Goal: Task Accomplishment & Management: Use online tool/utility

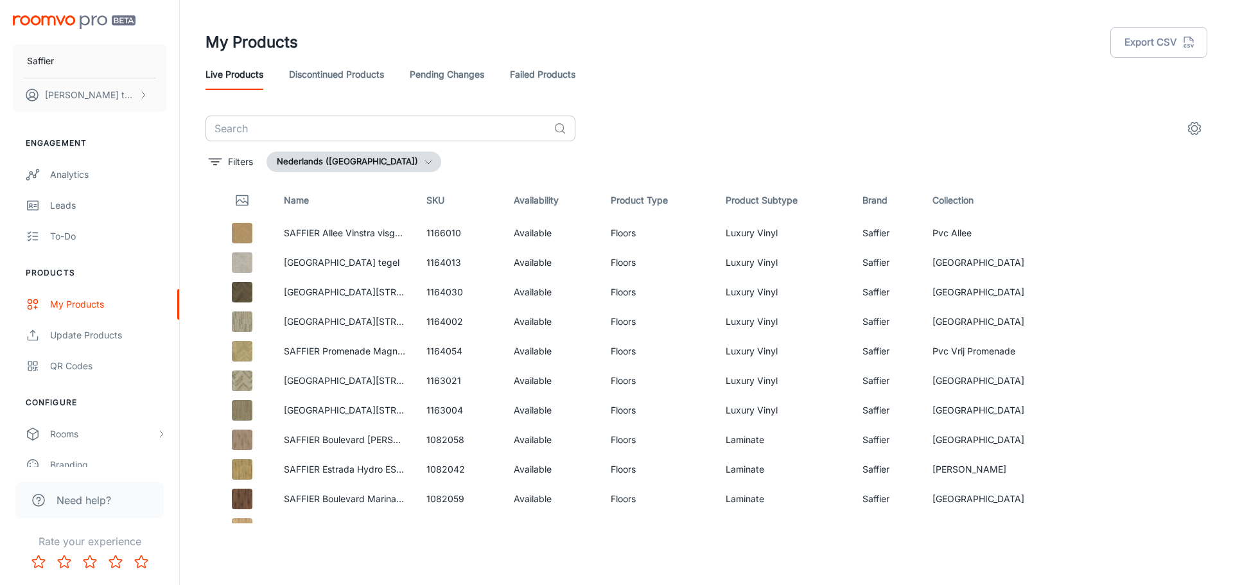
click at [330, 125] on input "text" at bounding box center [377, 129] width 343 height 26
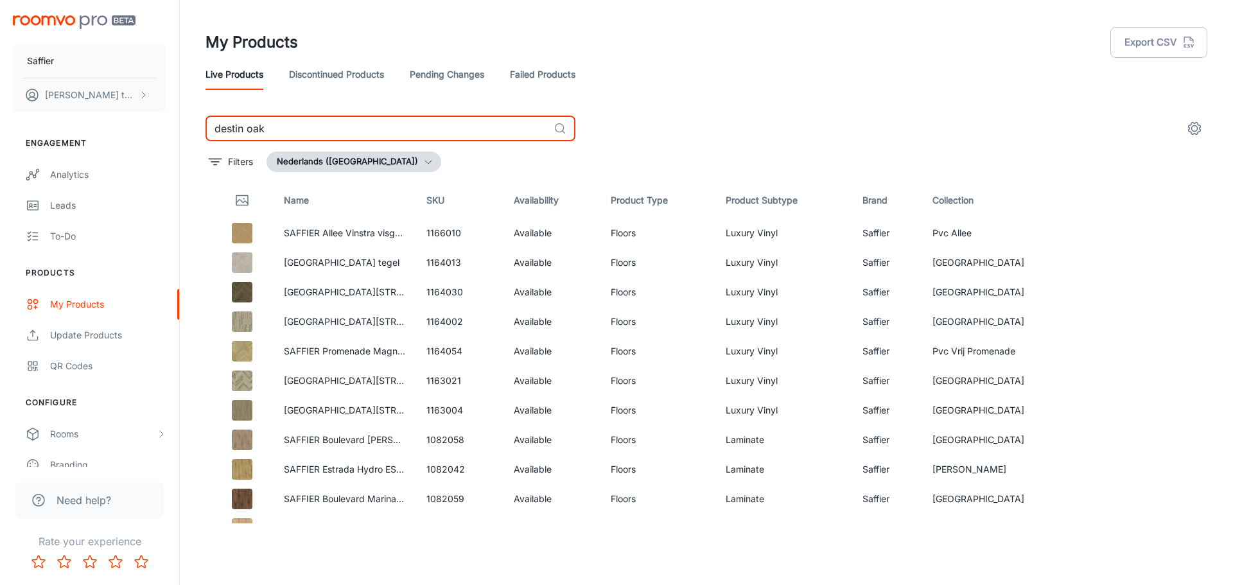
type input "destin oak"
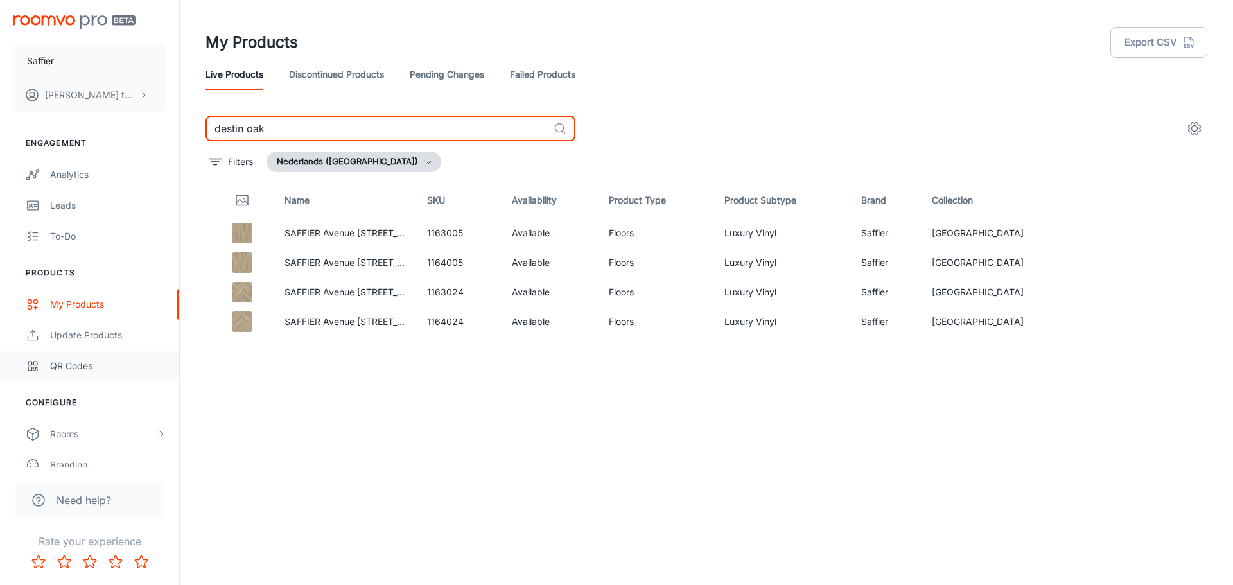
click at [80, 358] on link "QR Codes" at bounding box center [89, 366] width 179 height 31
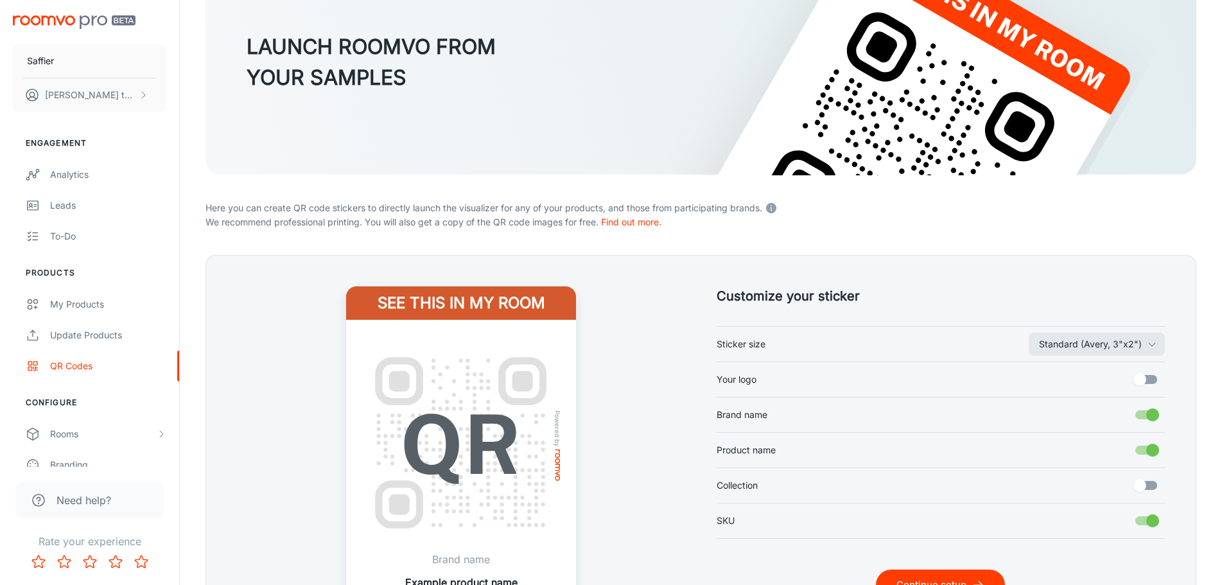
scroll to position [261, 0]
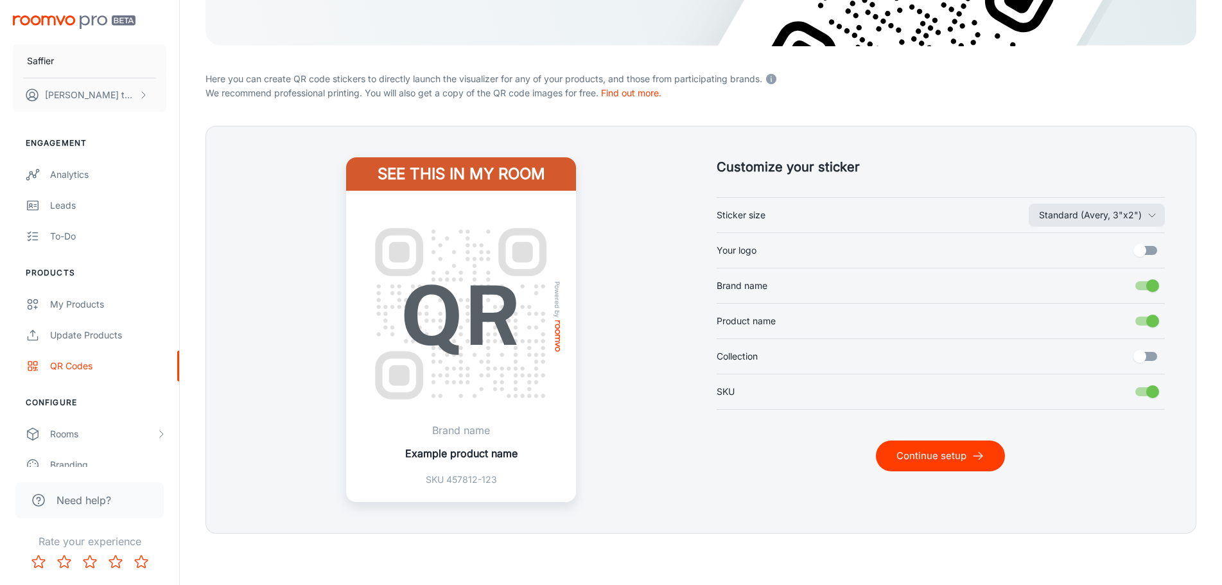
click at [1151, 391] on input "SKU" at bounding box center [1152, 392] width 73 height 24
checkbox input "false"
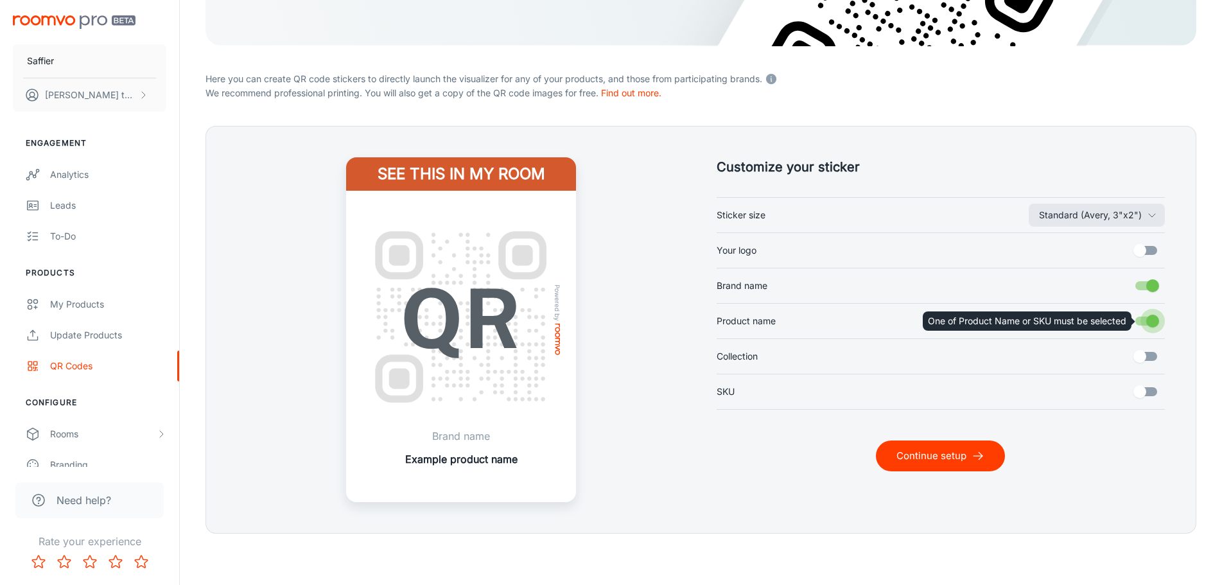
click at [1149, 326] on input "Product name" at bounding box center [1152, 321] width 73 height 24
checkbox input "true"
click at [1144, 385] on input "SKU" at bounding box center [1140, 392] width 73 height 24
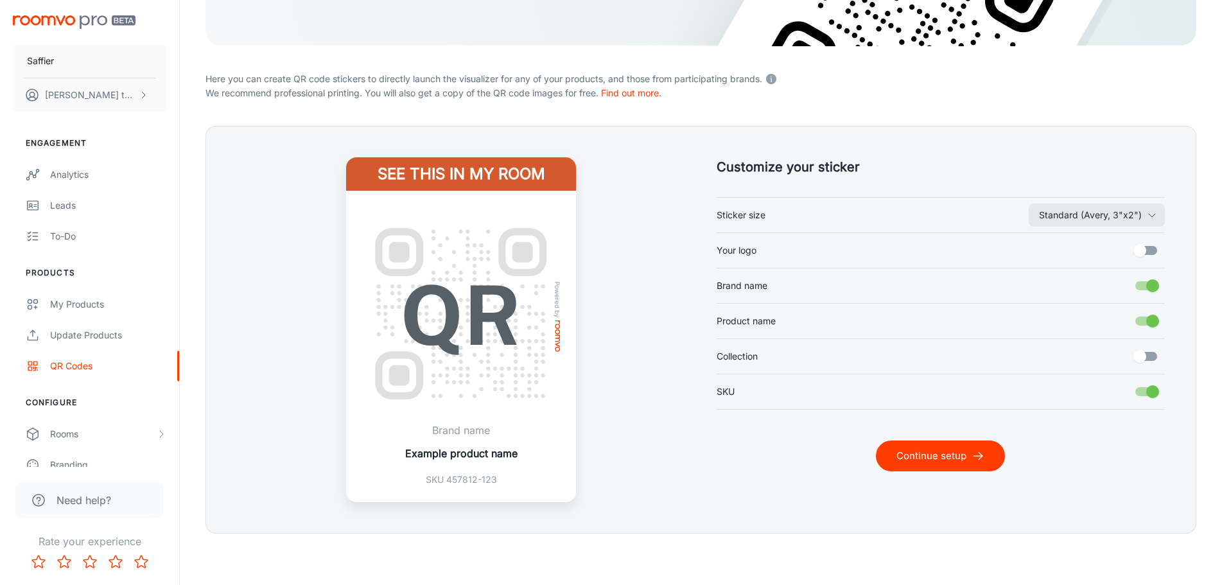
click at [1147, 393] on input "SKU" at bounding box center [1152, 392] width 73 height 24
checkbox input "false"
click at [1152, 325] on input "Product name" at bounding box center [1152, 321] width 73 height 24
click at [1146, 315] on input "Product name" at bounding box center [1152, 321] width 73 height 24
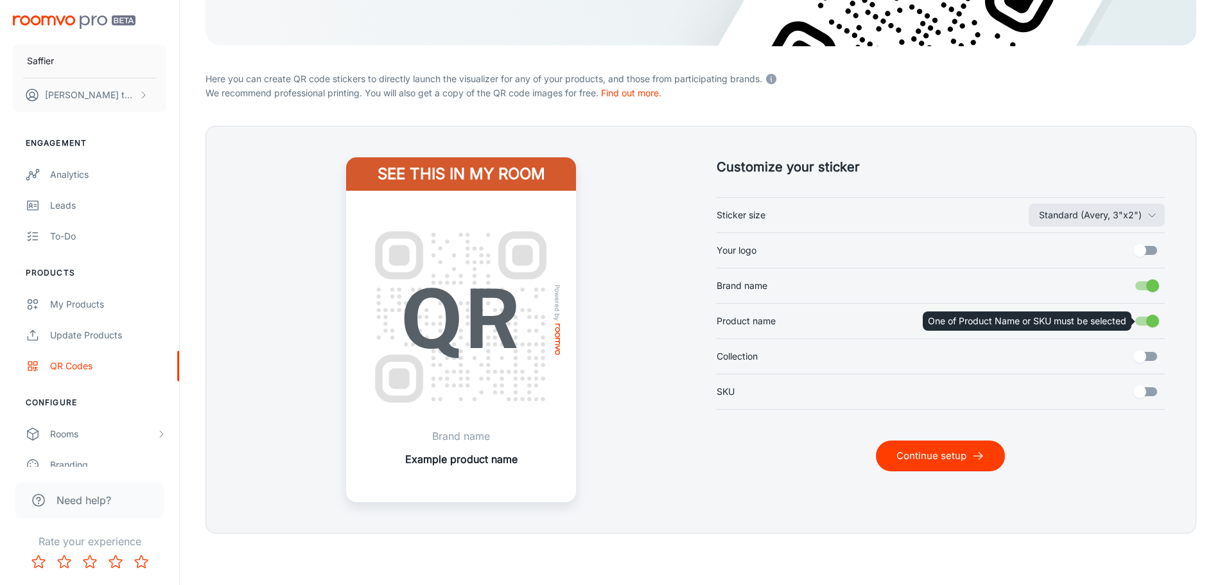
click at [1146, 315] on input "Product name" at bounding box center [1152, 321] width 73 height 24
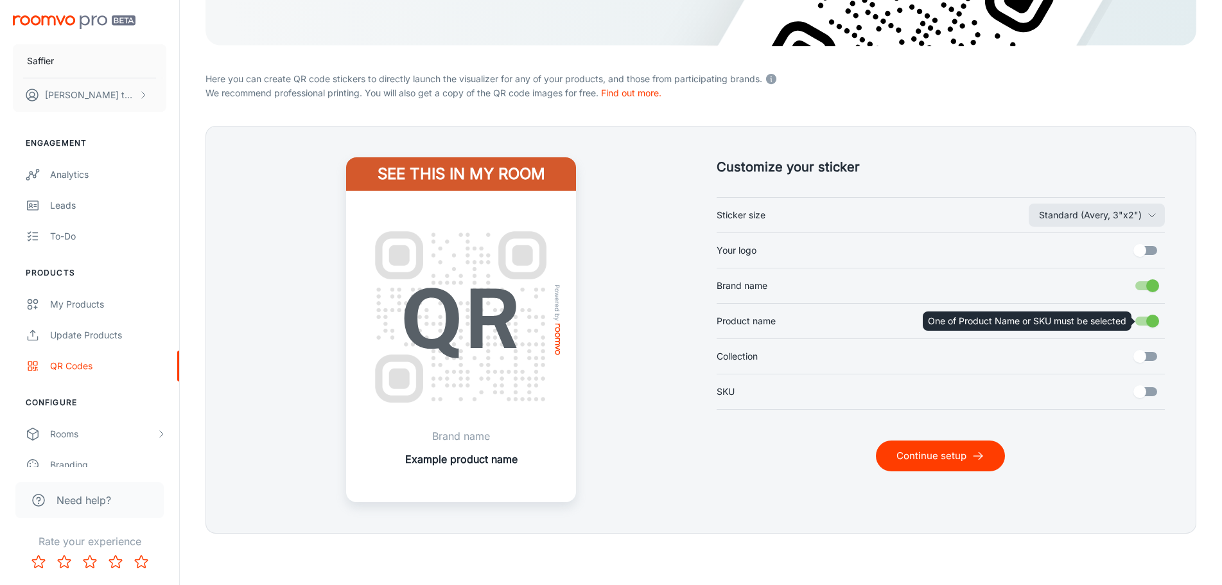
click at [1146, 315] on input "Product name" at bounding box center [1152, 321] width 73 height 24
checkbox input "true"
click at [1144, 286] on input "Brand name" at bounding box center [1152, 286] width 73 height 24
checkbox input "false"
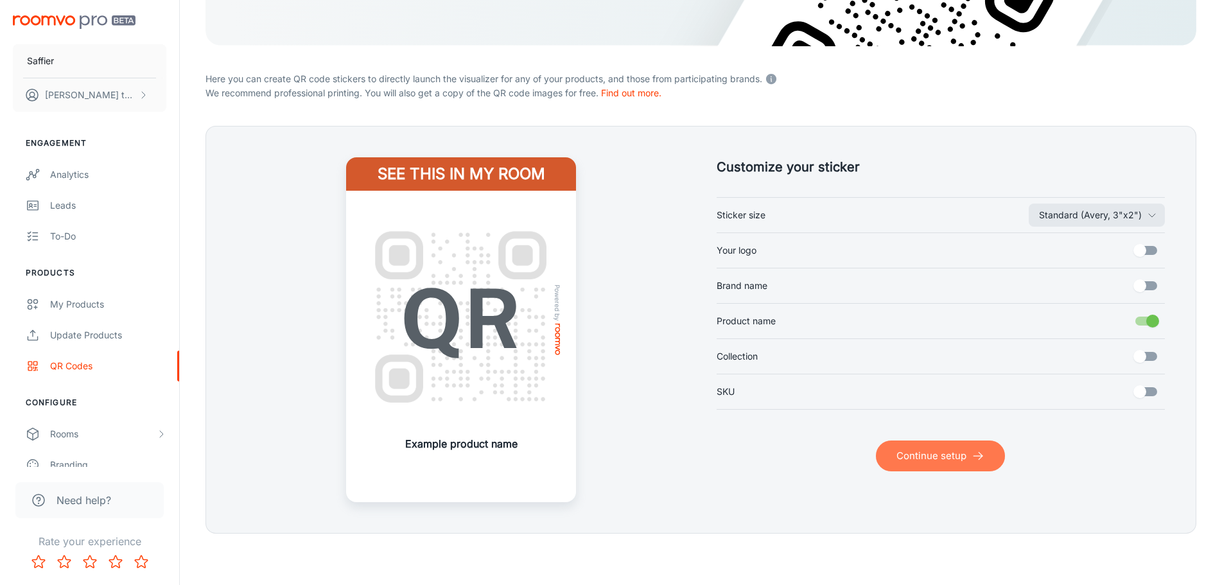
click at [978, 458] on icon "submit" at bounding box center [978, 456] width 13 height 13
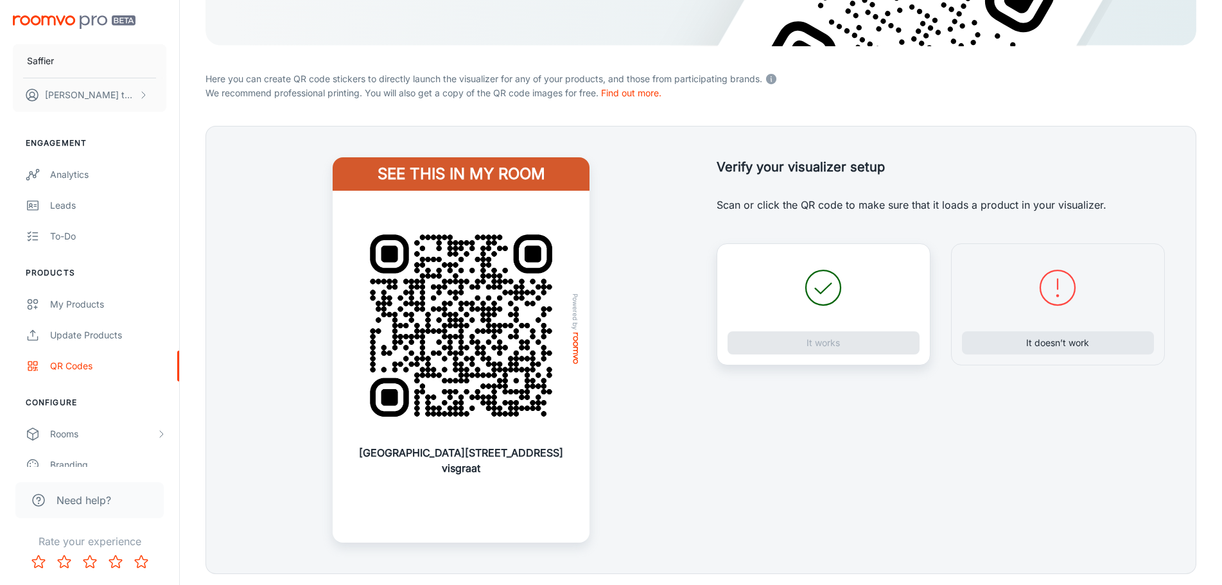
click at [845, 348] on div "It works" at bounding box center [824, 304] width 214 height 122
click at [845, 348] on button "It works" at bounding box center [824, 342] width 192 height 23
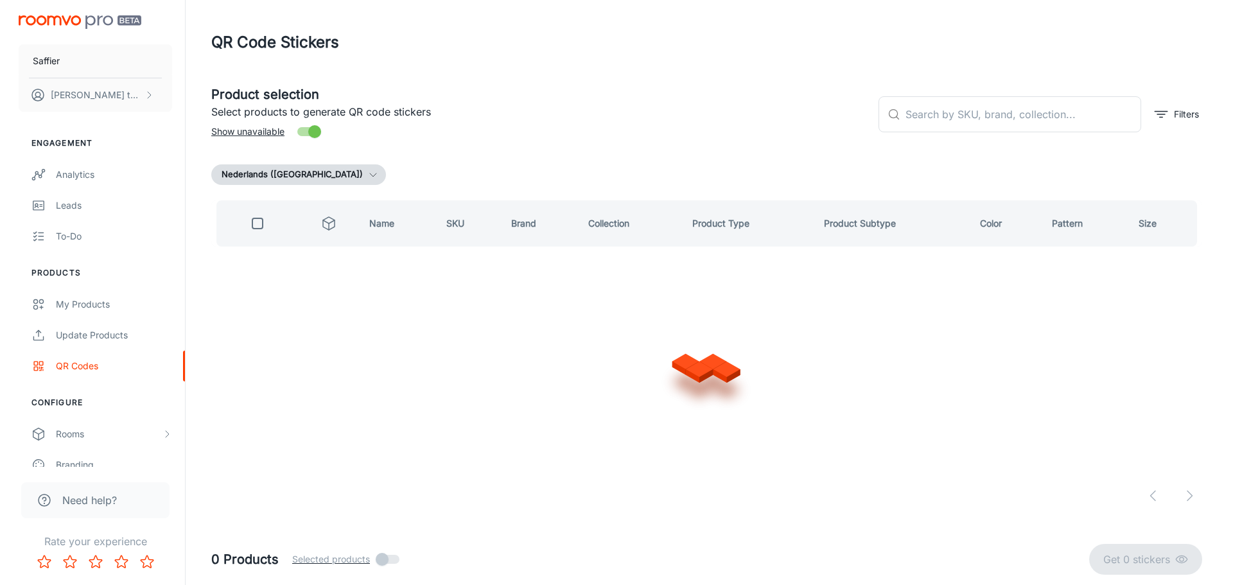
scroll to position [0, 0]
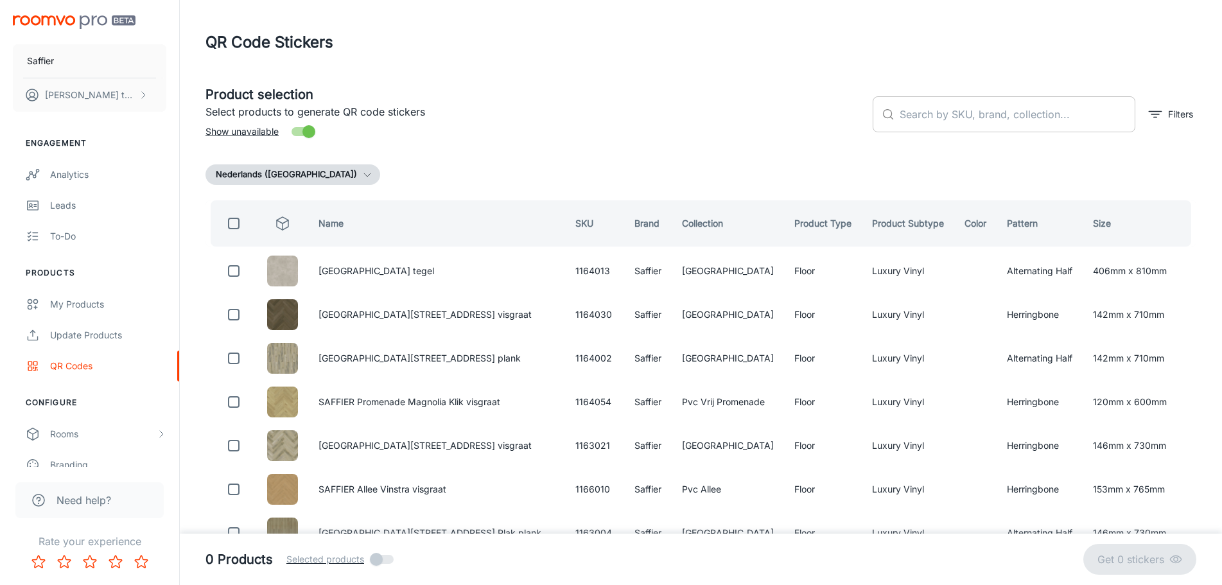
click at [1012, 116] on input "text" at bounding box center [1018, 114] width 236 height 36
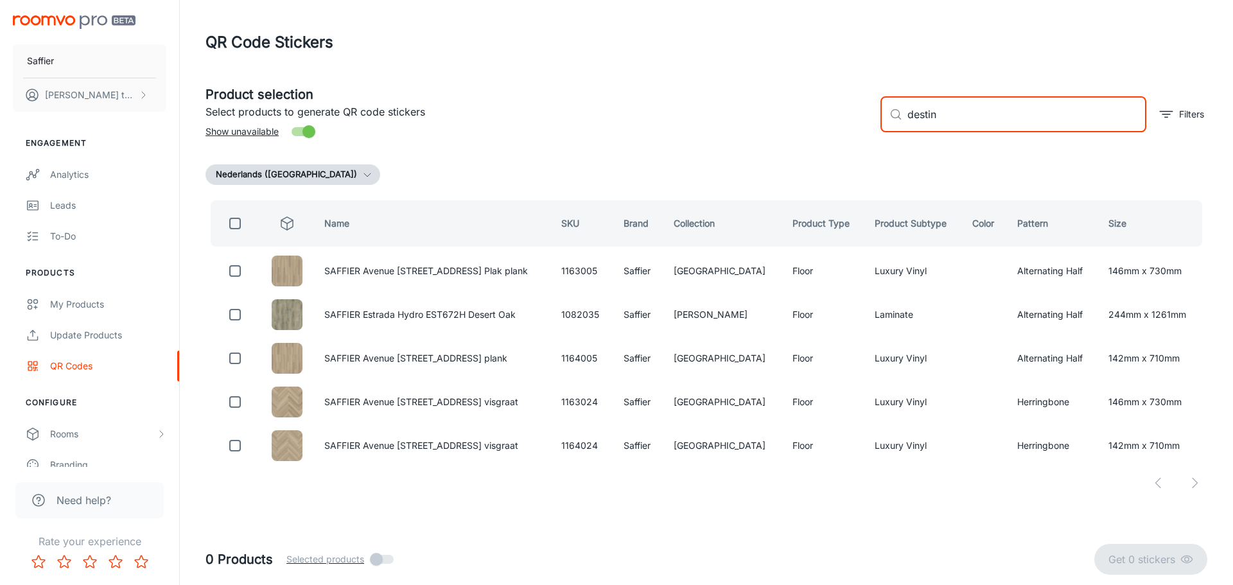
type input "destin"
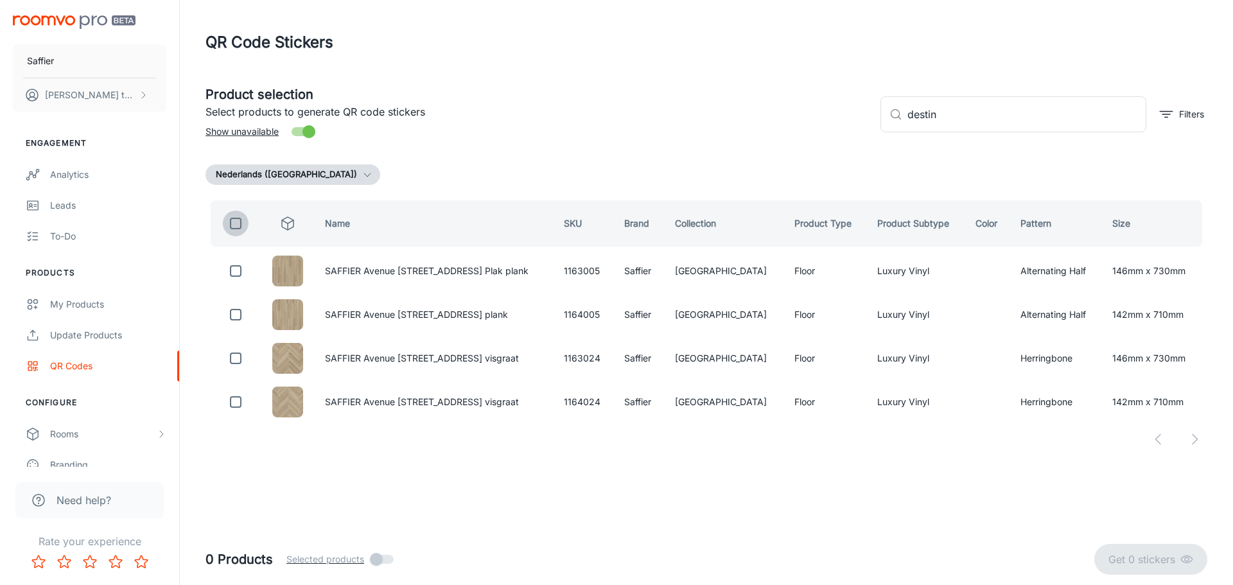
click at [245, 225] on input "checkbox" at bounding box center [236, 224] width 26 height 26
checkbox input "true"
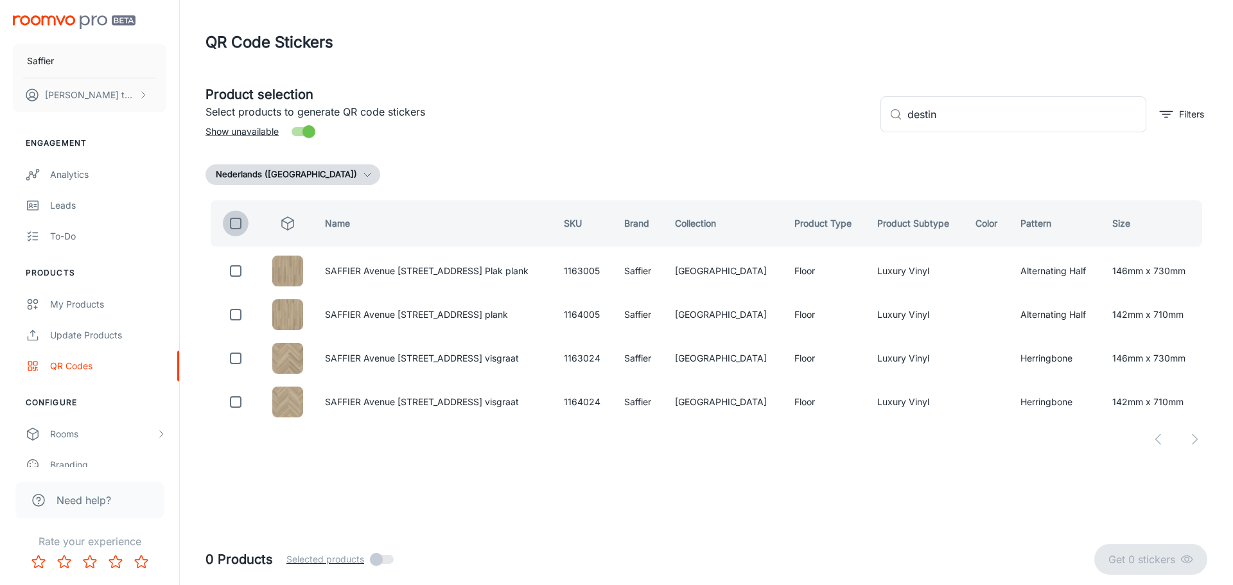
checkbox input "true"
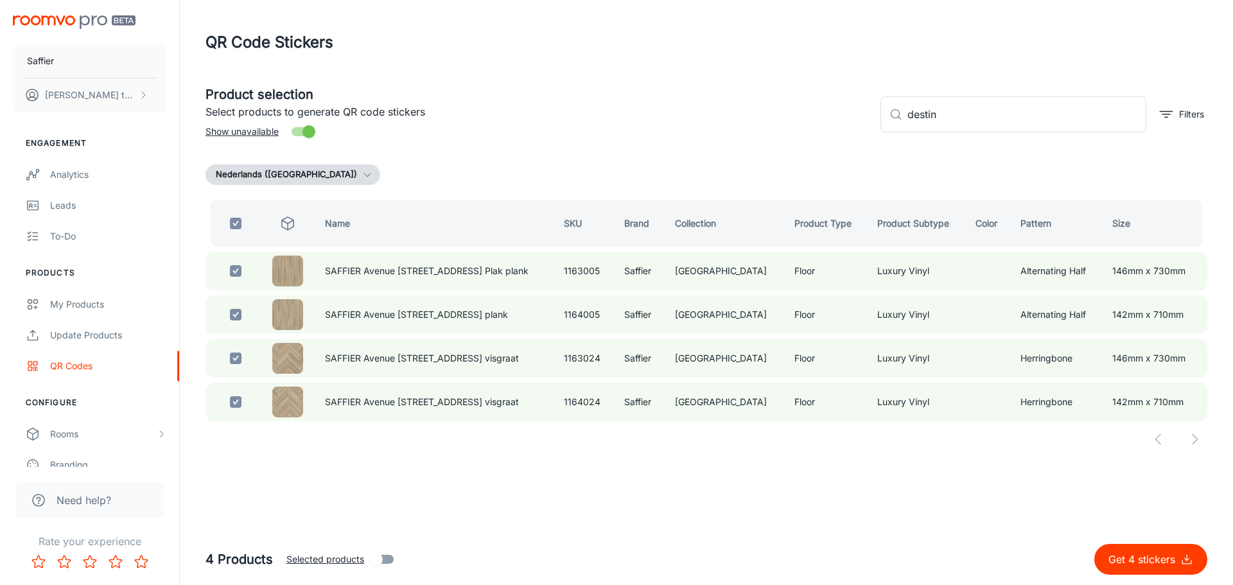
click at [1165, 561] on p "Get 4 stickers" at bounding box center [1145, 559] width 72 height 15
checkbox input "false"
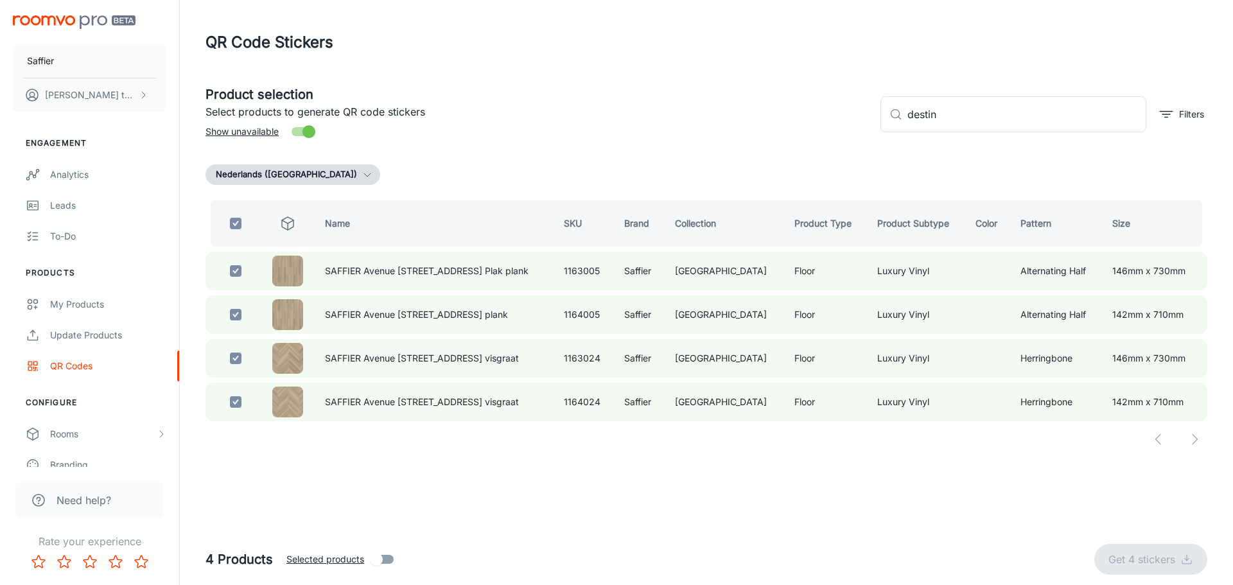
checkbox input "false"
